Goal: Transaction & Acquisition: Obtain resource

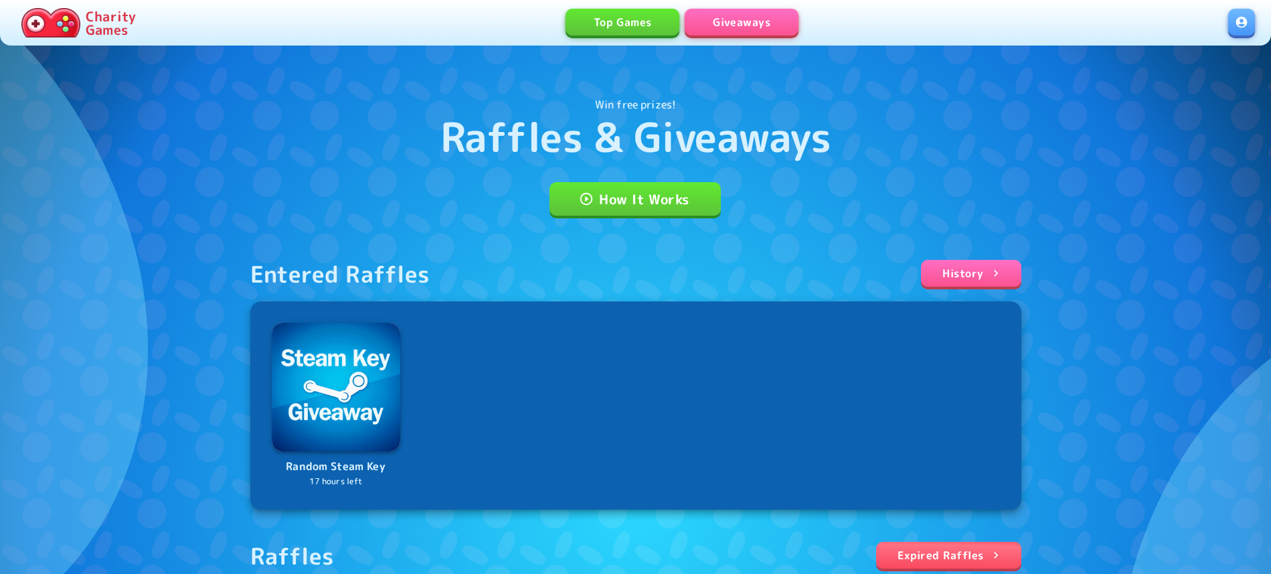
scroll to position [273, 0]
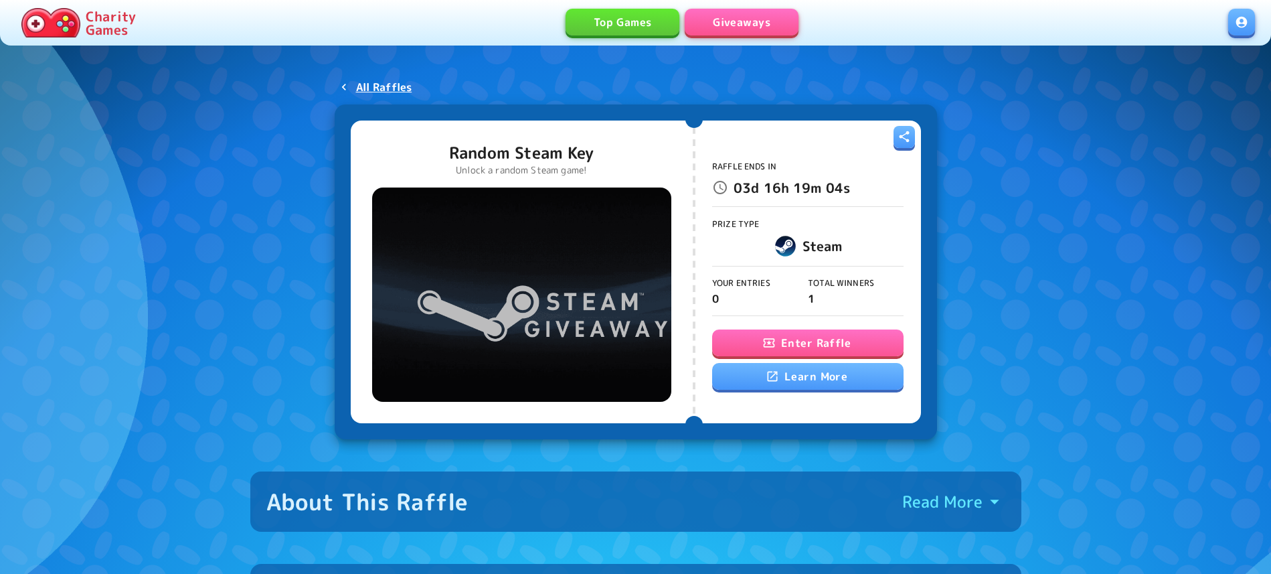
click at [848, 334] on button "Enter Raffle" at bounding box center [807, 342] width 191 height 27
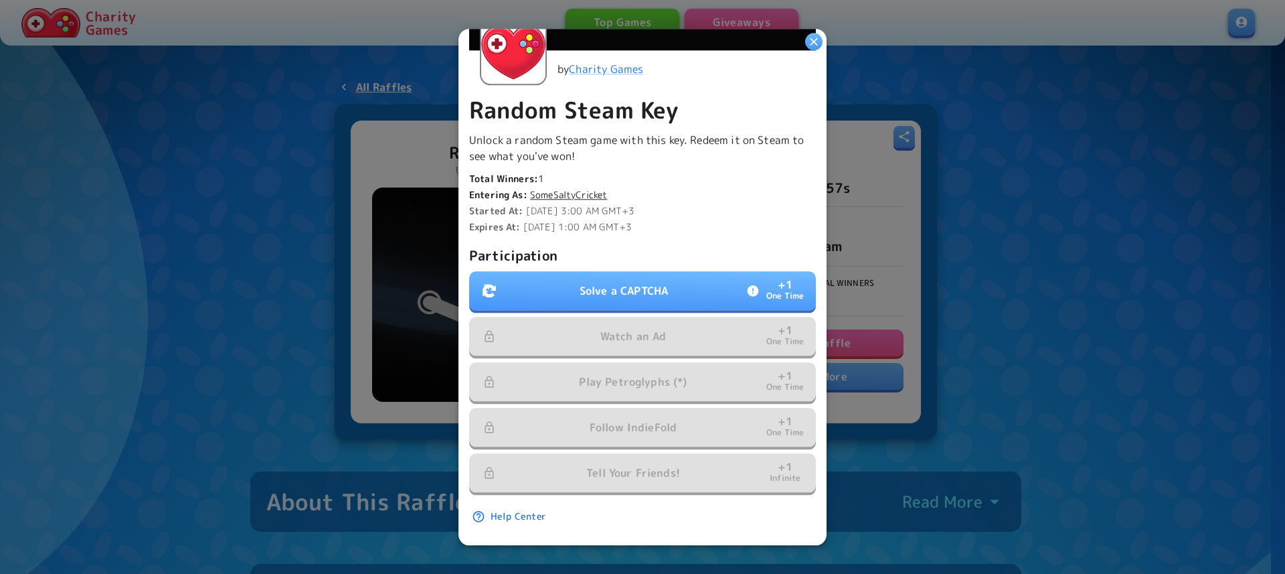
scroll to position [246, 0]
click at [646, 282] on p "Solve a CAPTCHA" at bounding box center [624, 290] width 88 height 16
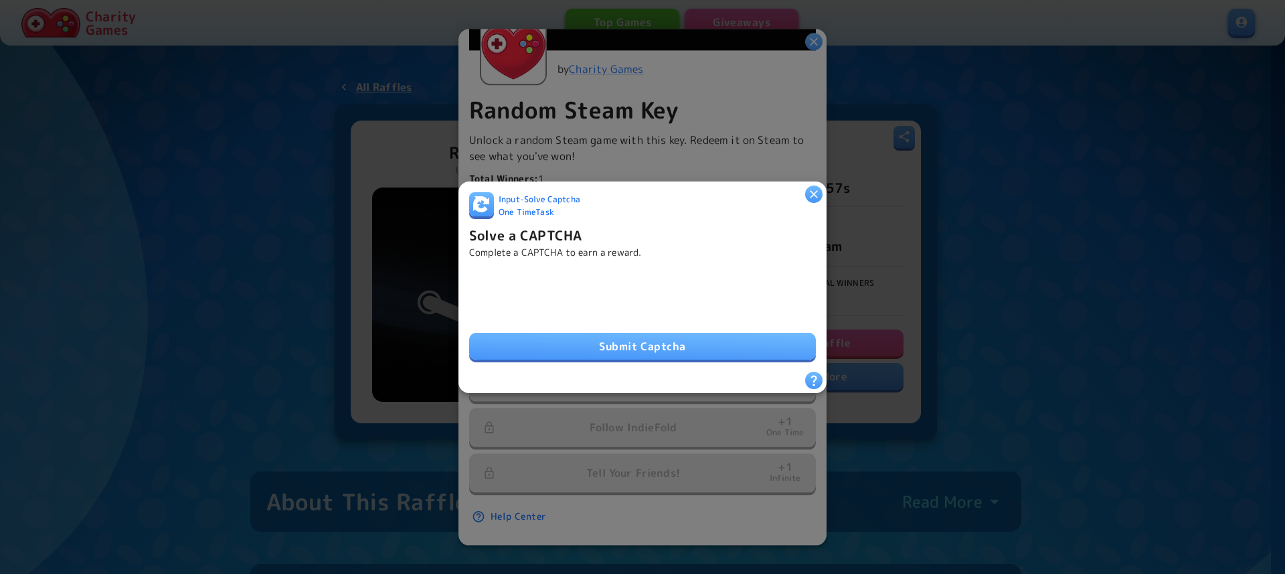
click at [613, 333] on button "Submit Captcha" at bounding box center [642, 346] width 347 height 27
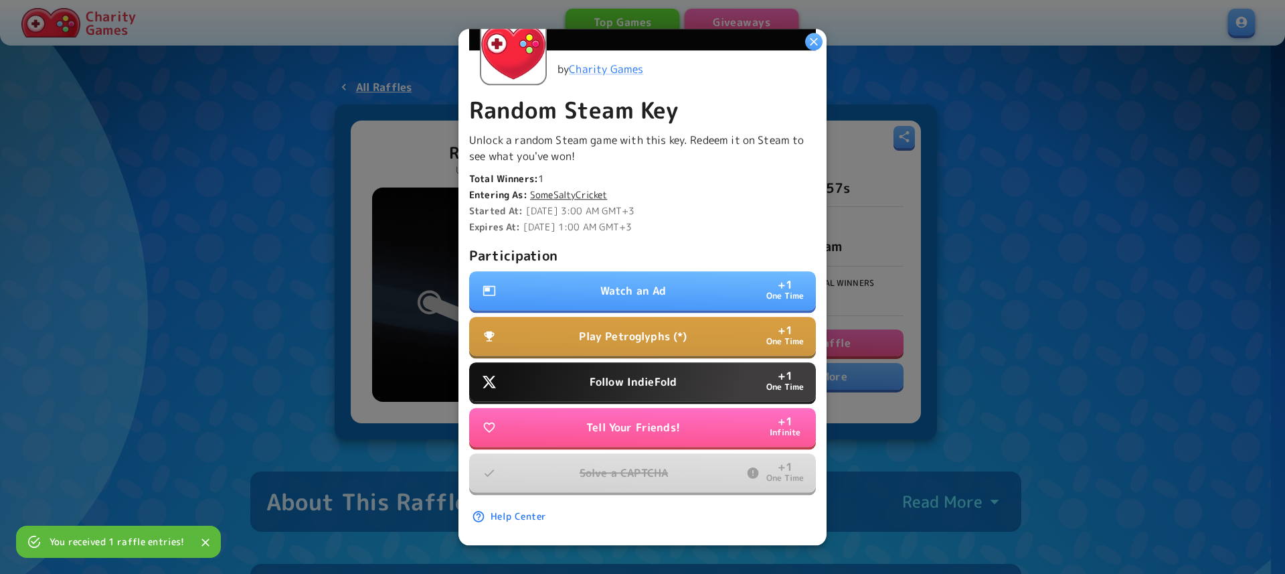
click at [651, 282] on p "Watch an Ad" at bounding box center [633, 290] width 66 height 16
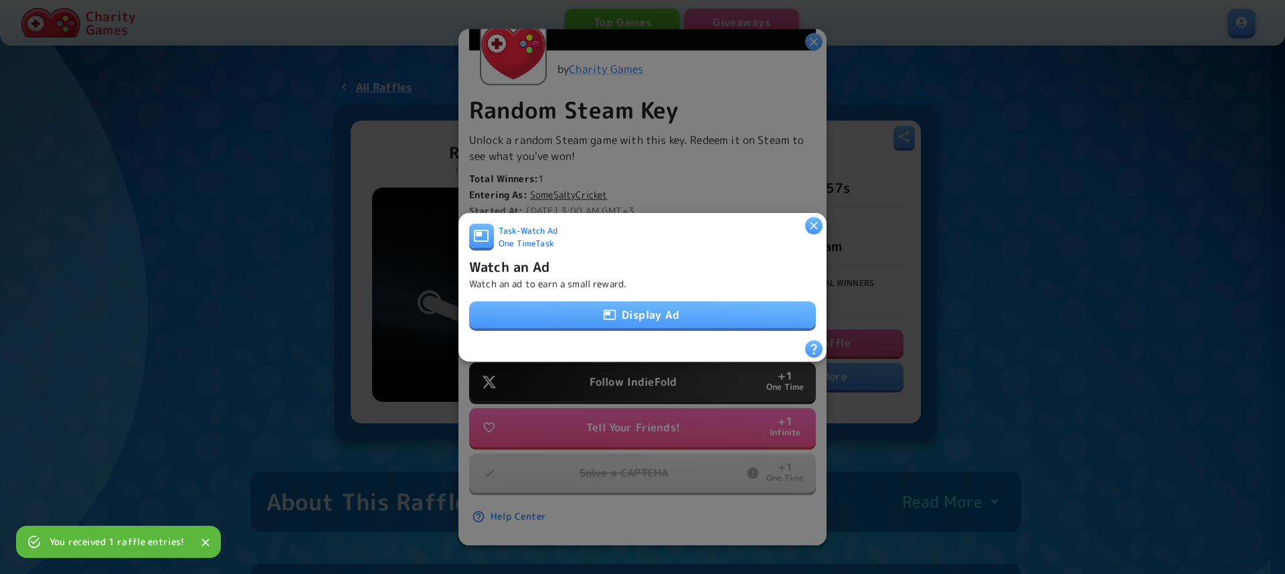
click at [646, 312] on button "Display Ad" at bounding box center [642, 314] width 347 height 27
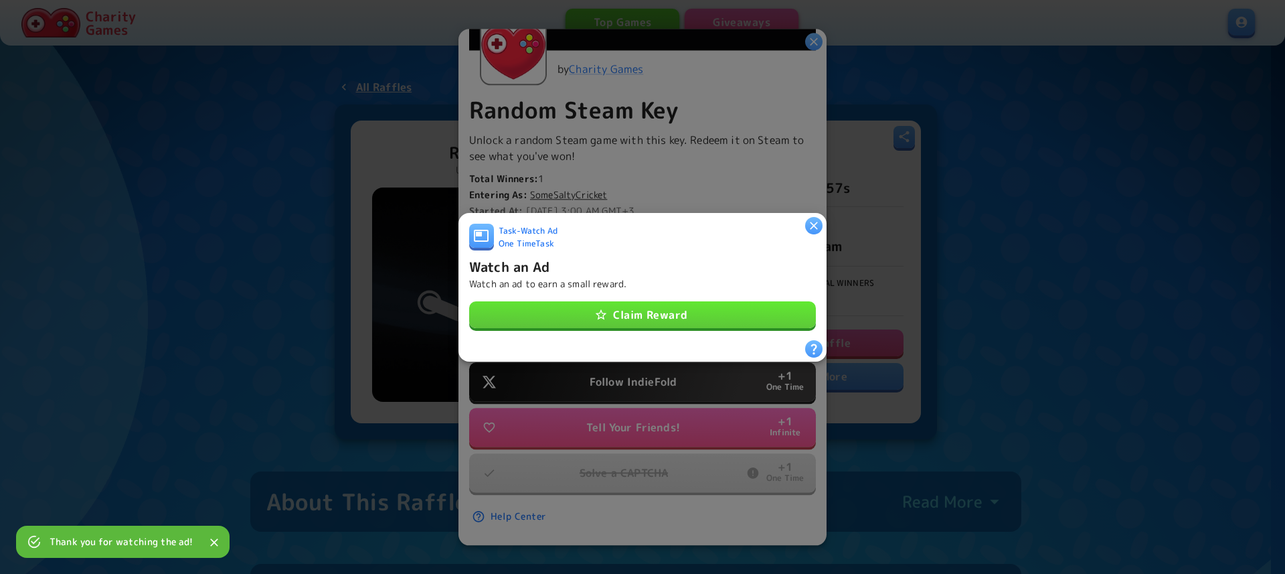
click at [689, 312] on button "Claim Reward" at bounding box center [642, 314] width 347 height 27
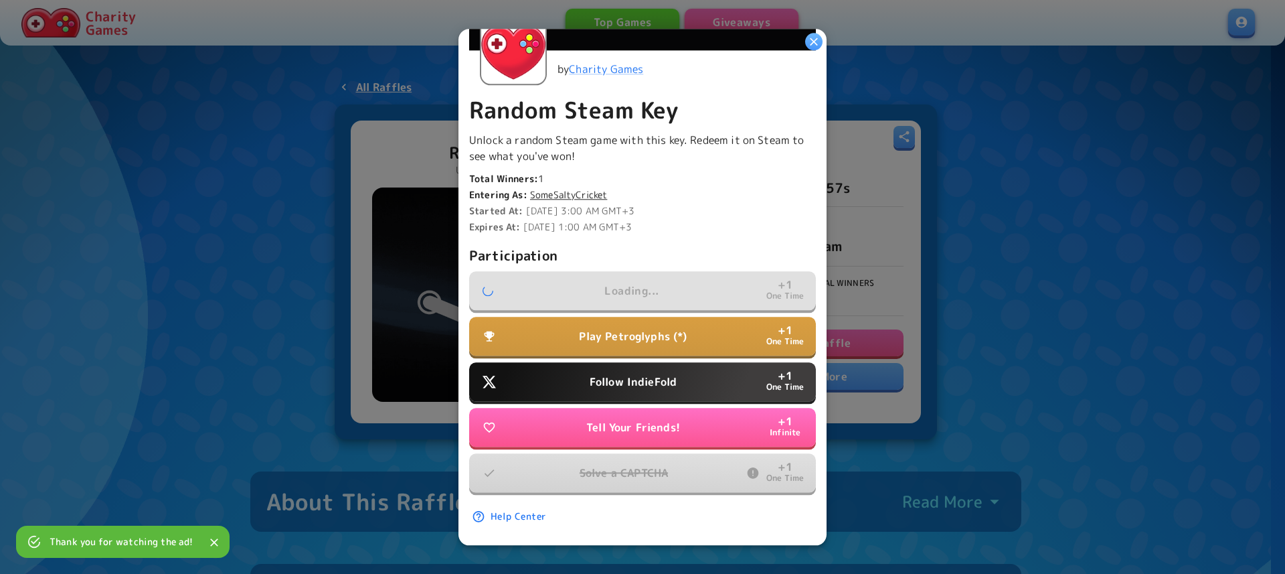
click at [666, 328] on p "Play Petroglyphs (*)" at bounding box center [633, 336] width 108 height 16
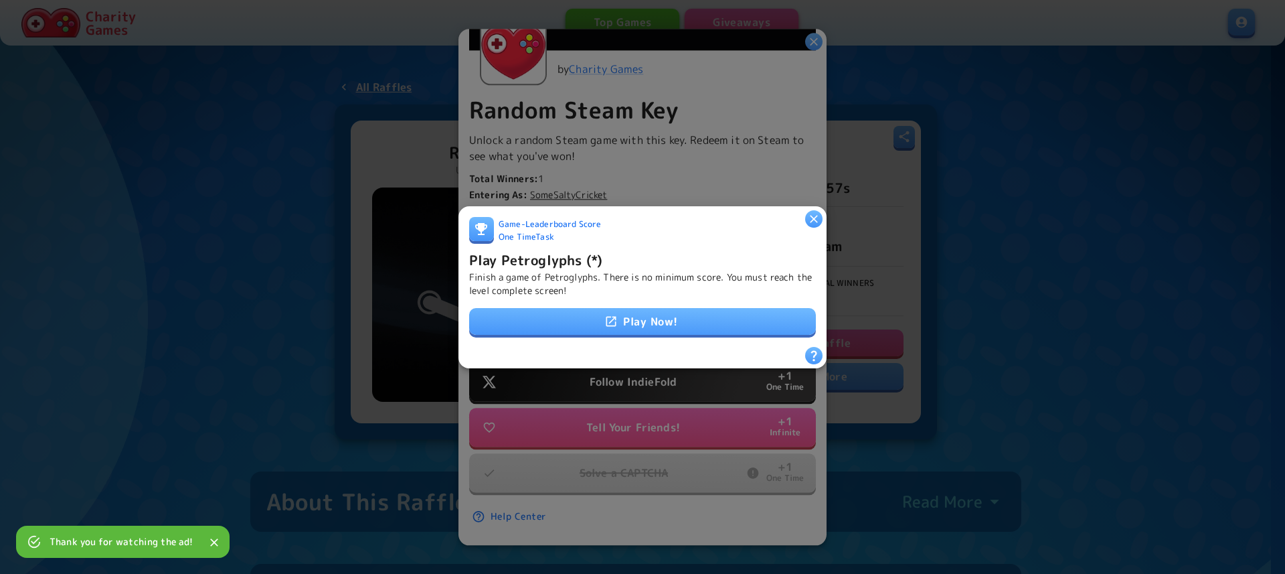
click at [666, 321] on link "Play Now!" at bounding box center [642, 321] width 347 height 27
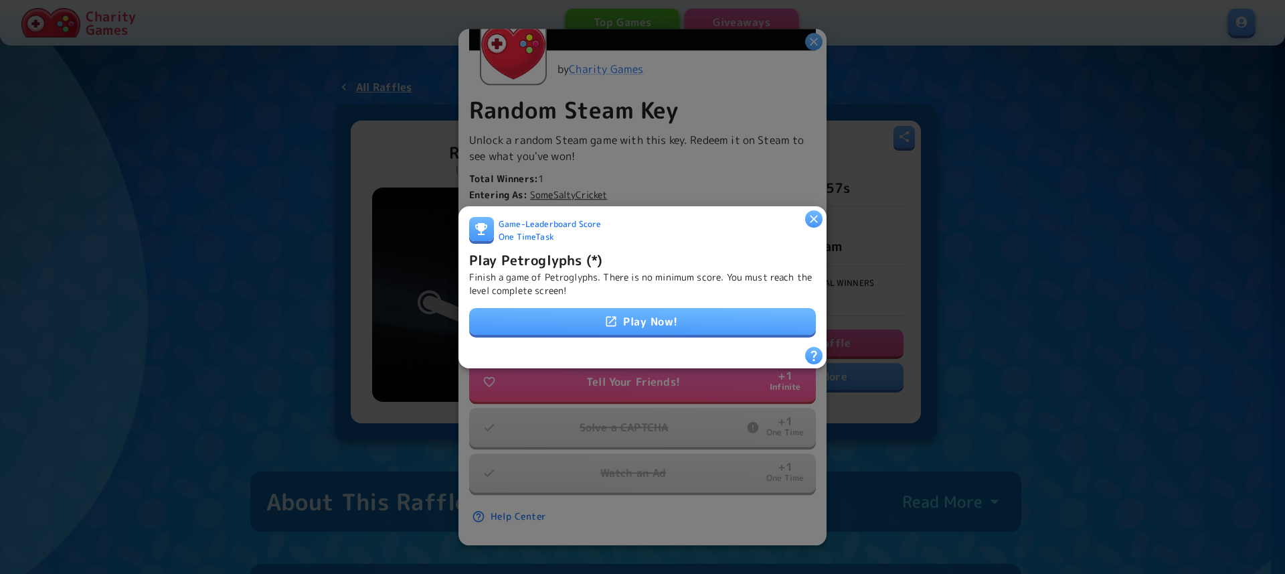
click at [819, 211] on icon "button" at bounding box center [813, 217] width 13 height 13
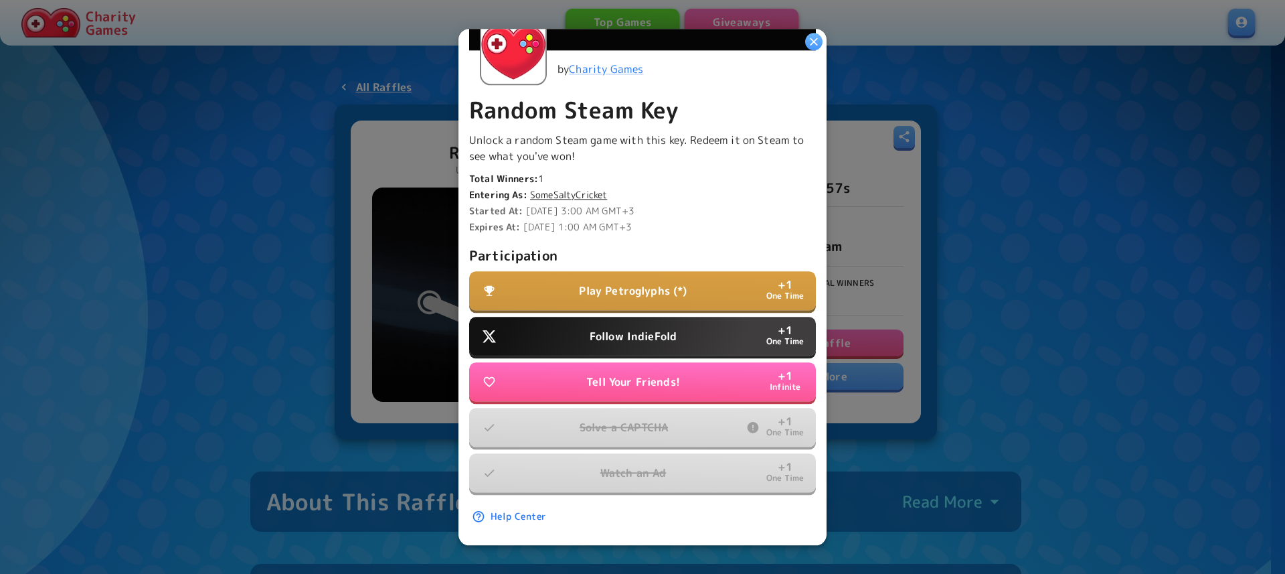
click at [666, 330] on p "Follow IndieFold" at bounding box center [633, 336] width 87 height 16
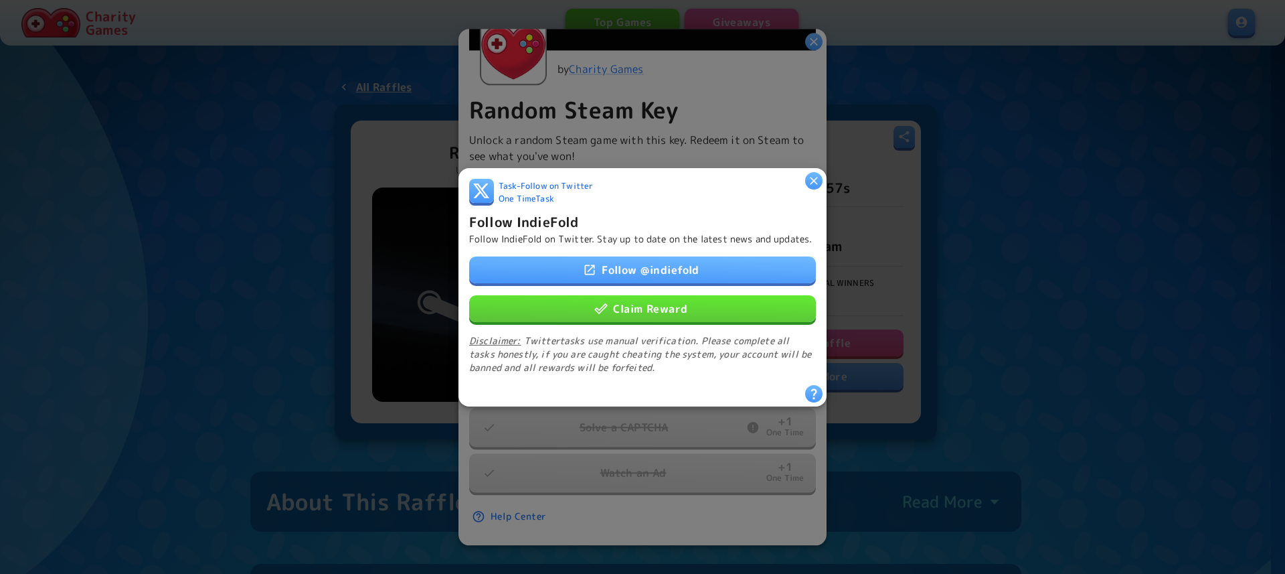
click at [665, 274] on link "Follow @ indiefold" at bounding box center [642, 269] width 347 height 27
click at [647, 314] on button "Claim Reward" at bounding box center [642, 307] width 347 height 27
